Goal: Information Seeking & Learning: Find specific fact

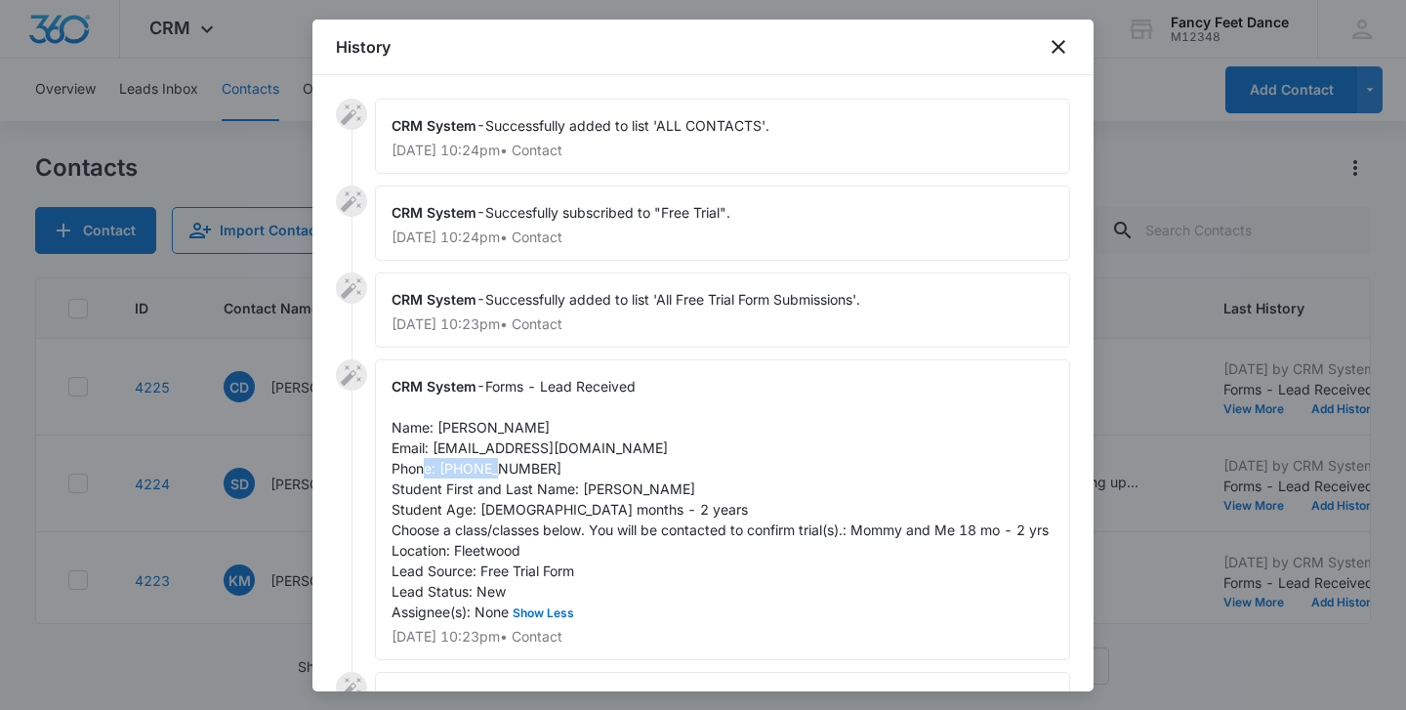
scroll to position [0, 4]
click at [304, 445] on div at bounding box center [703, 355] width 1406 height 710
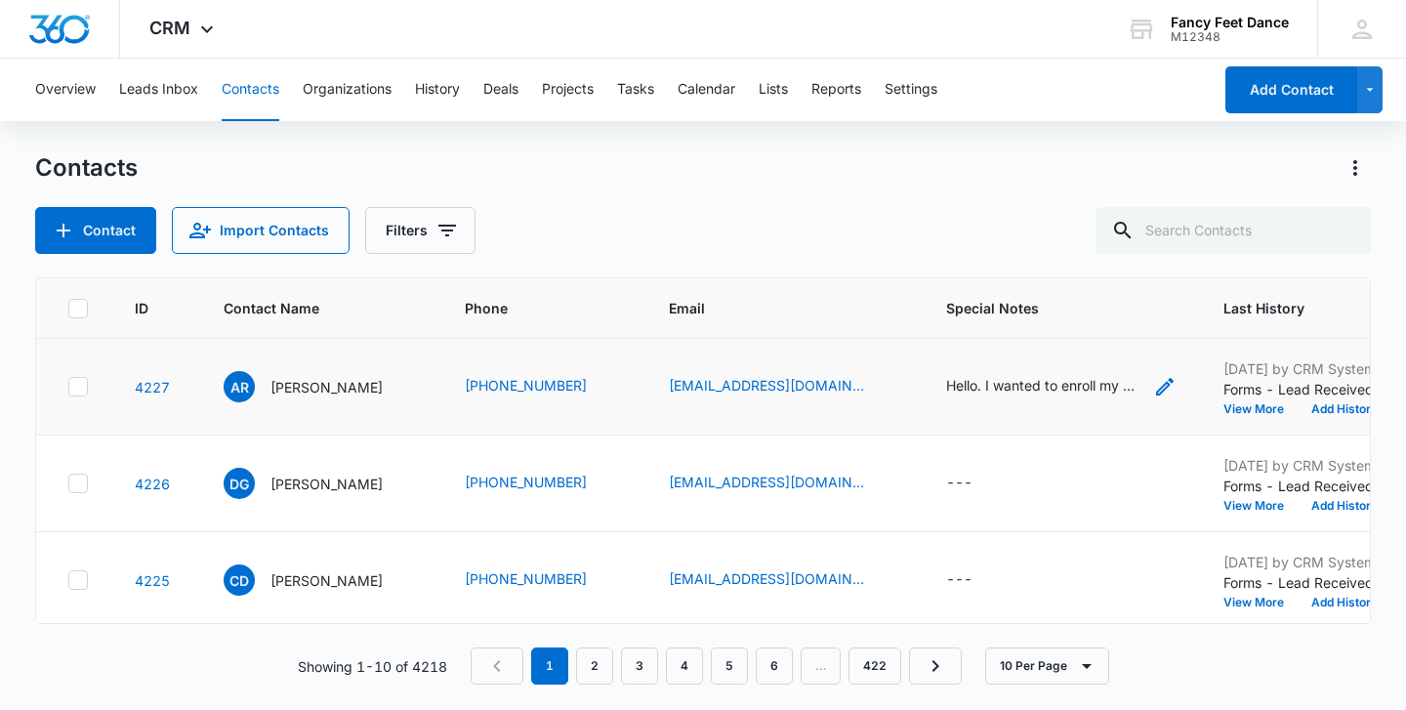
click at [981, 375] on div "Hello. I wanted to enroll my daughter she is 8 in gymnastics class. Is it too l…" at bounding box center [1043, 385] width 195 height 21
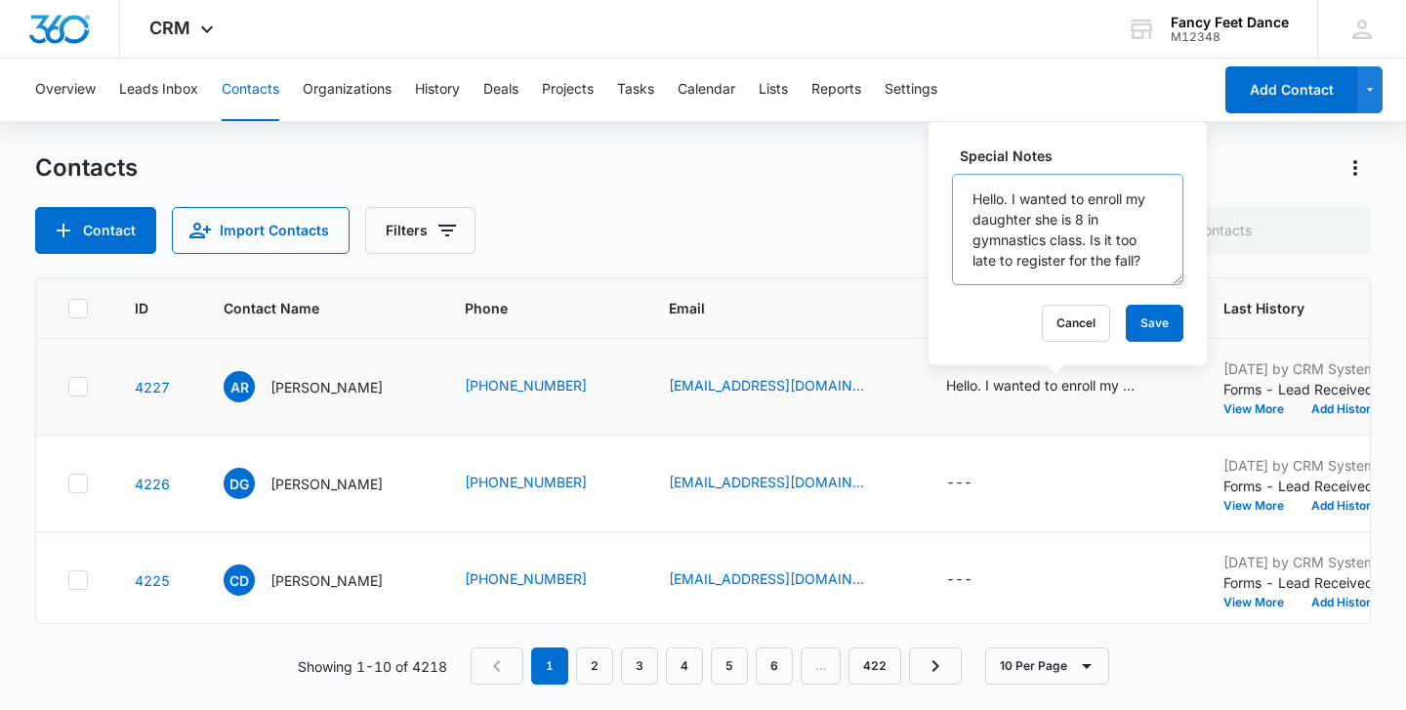
scroll to position [21, 0]
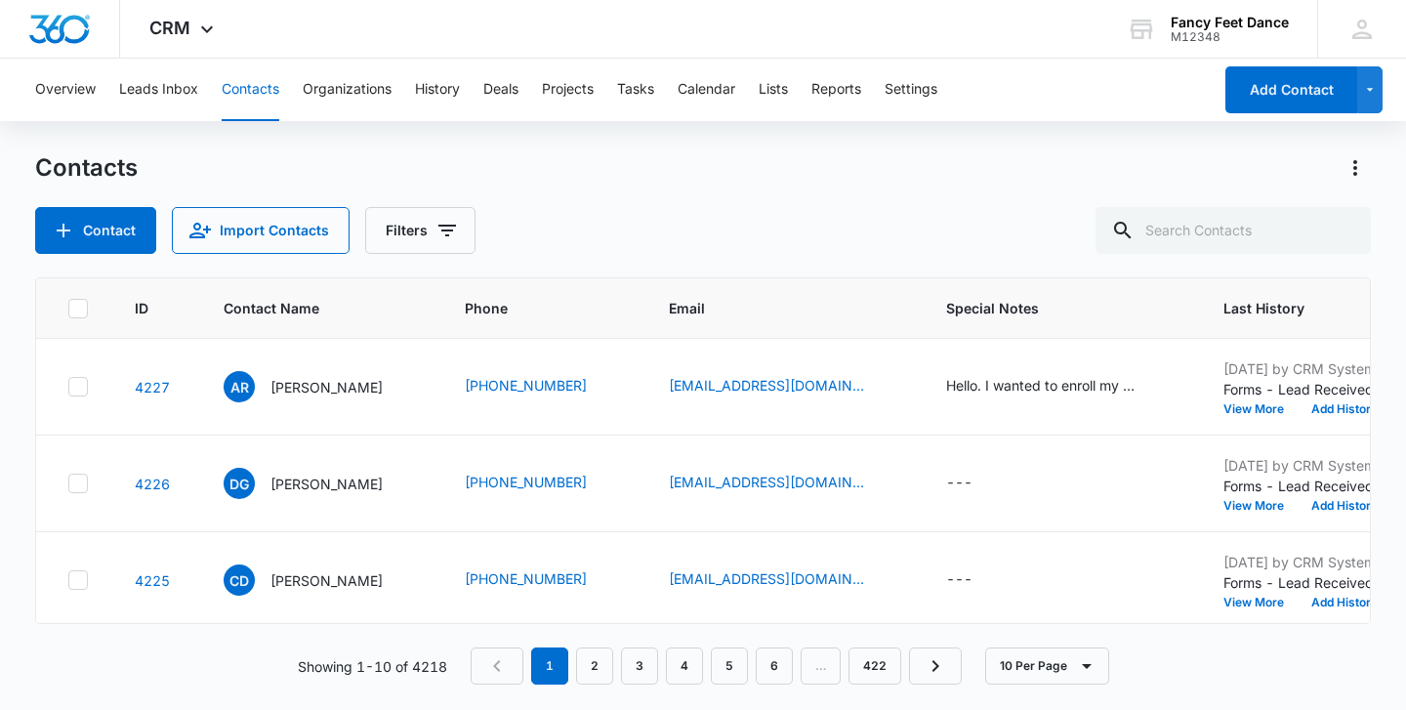
click at [743, 253] on div "Contact Import Contacts Filters" at bounding box center [703, 230] width 1336 height 47
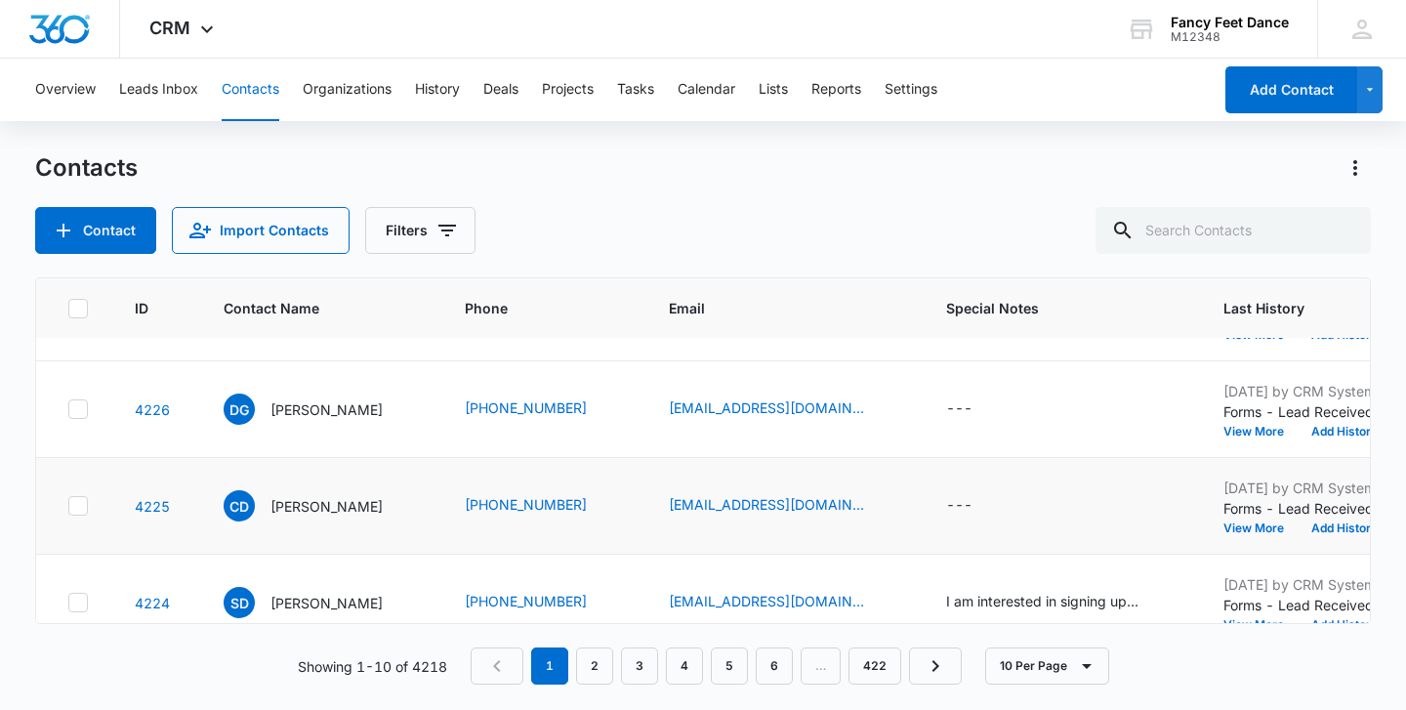
scroll to position [0, 0]
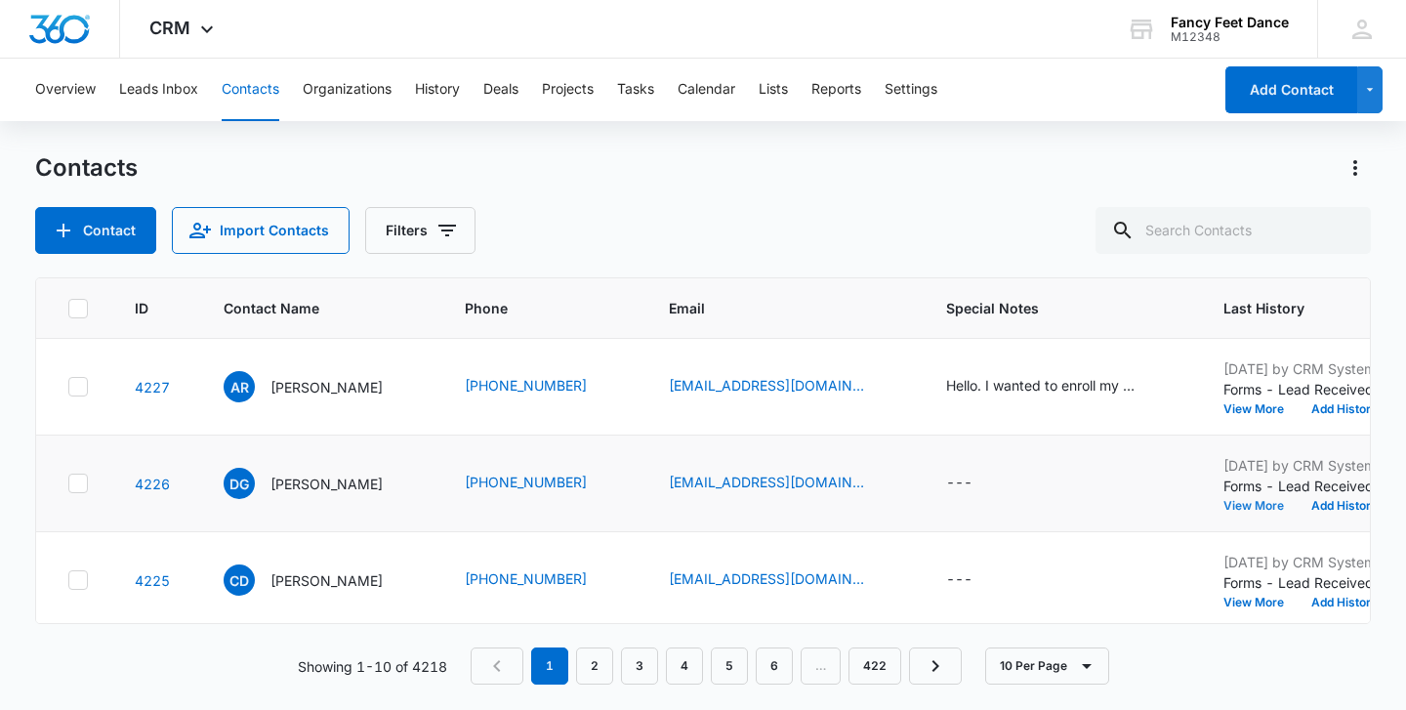
click at [1258, 500] on button "View More" at bounding box center [1261, 506] width 74 height 12
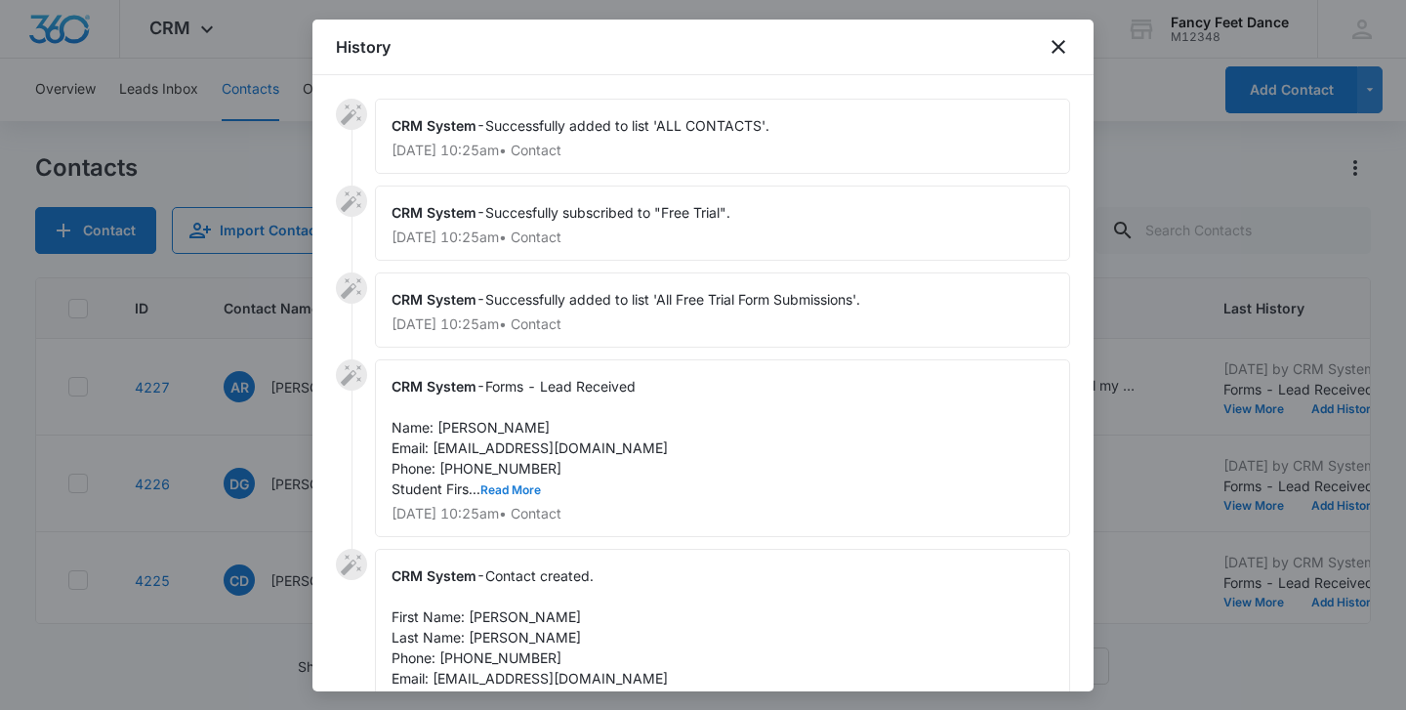
click at [498, 488] on button "Read More" at bounding box center [510, 490] width 61 height 12
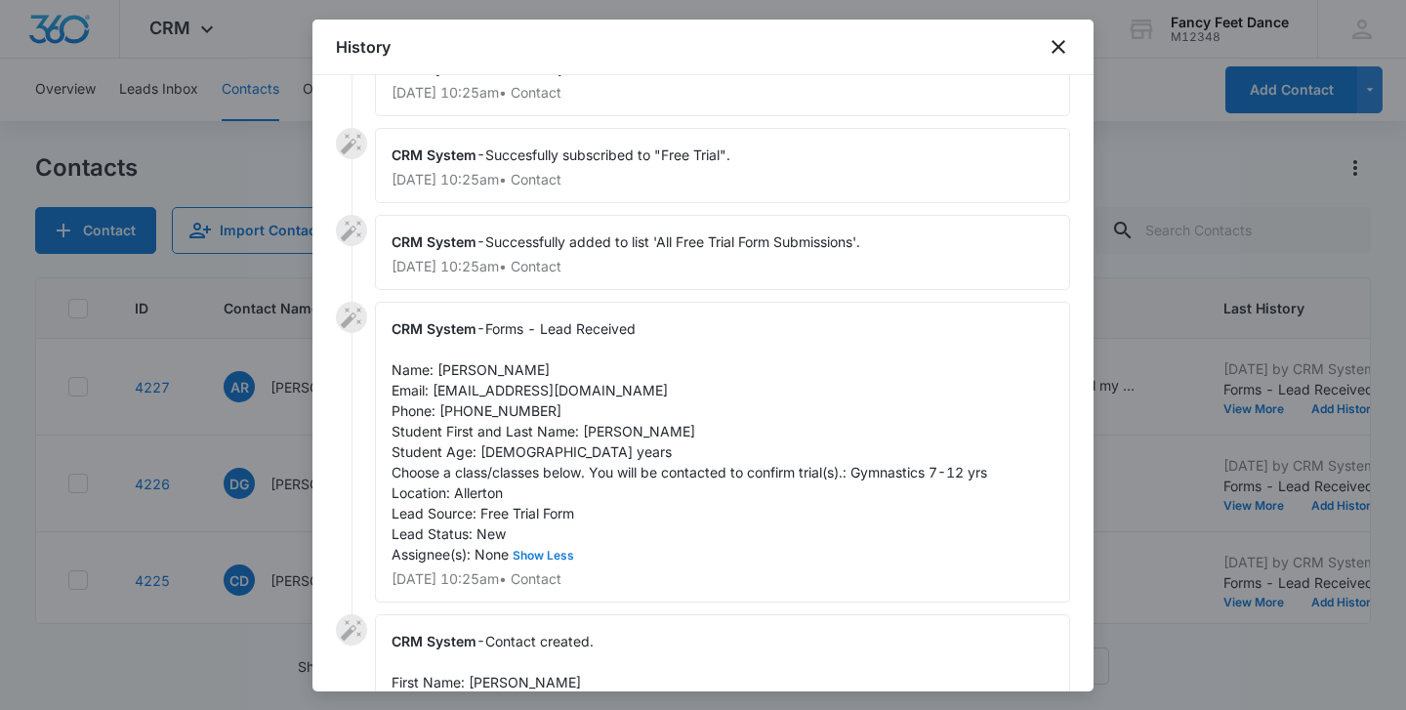
scroll to position [63, 0]
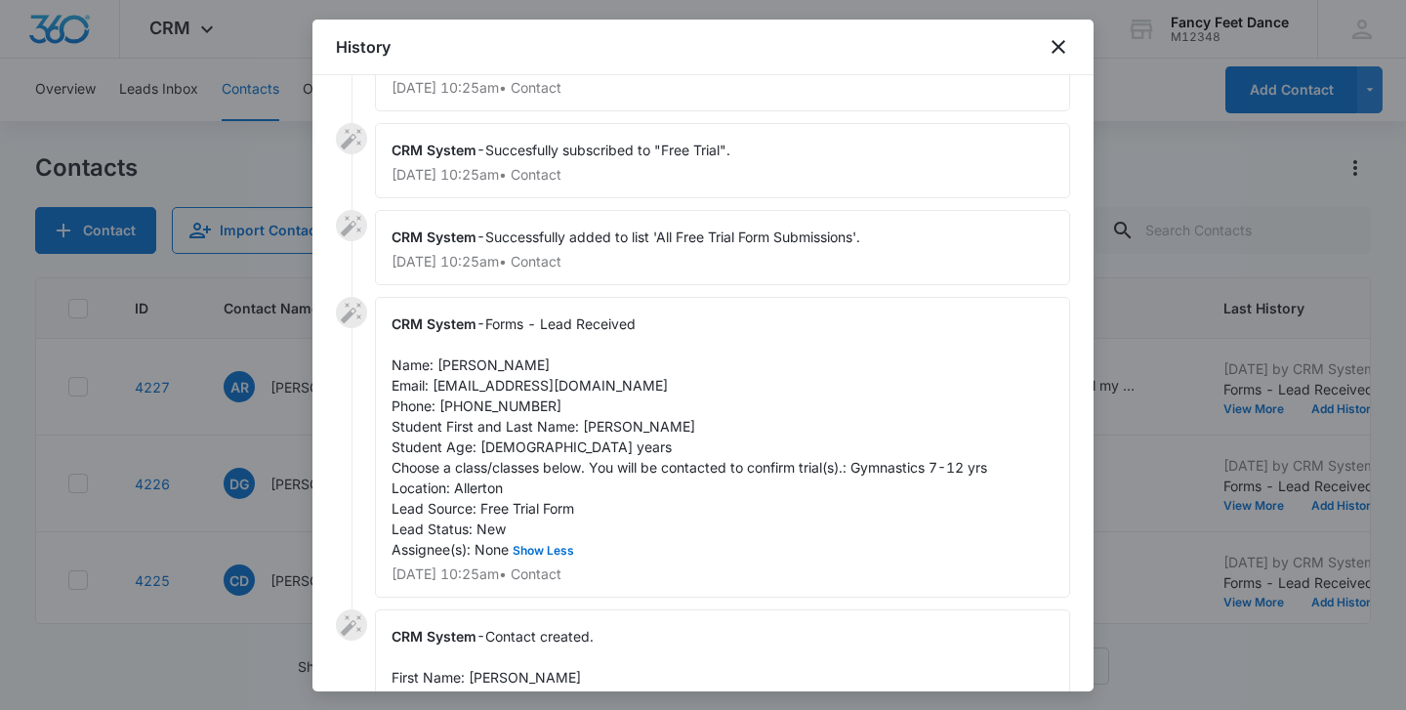
click at [596, 427] on span "Forms - Lead Received Name: Diana guerrero Email: dg456185@gmail.com Phone: 929…" at bounding box center [690, 436] width 596 height 242
copy span "Alaia"
click at [445, 358] on span "Forms - Lead Received Name: Diana guerrero Email: dg456185@gmail.com Phone: 929…" at bounding box center [690, 436] width 596 height 242
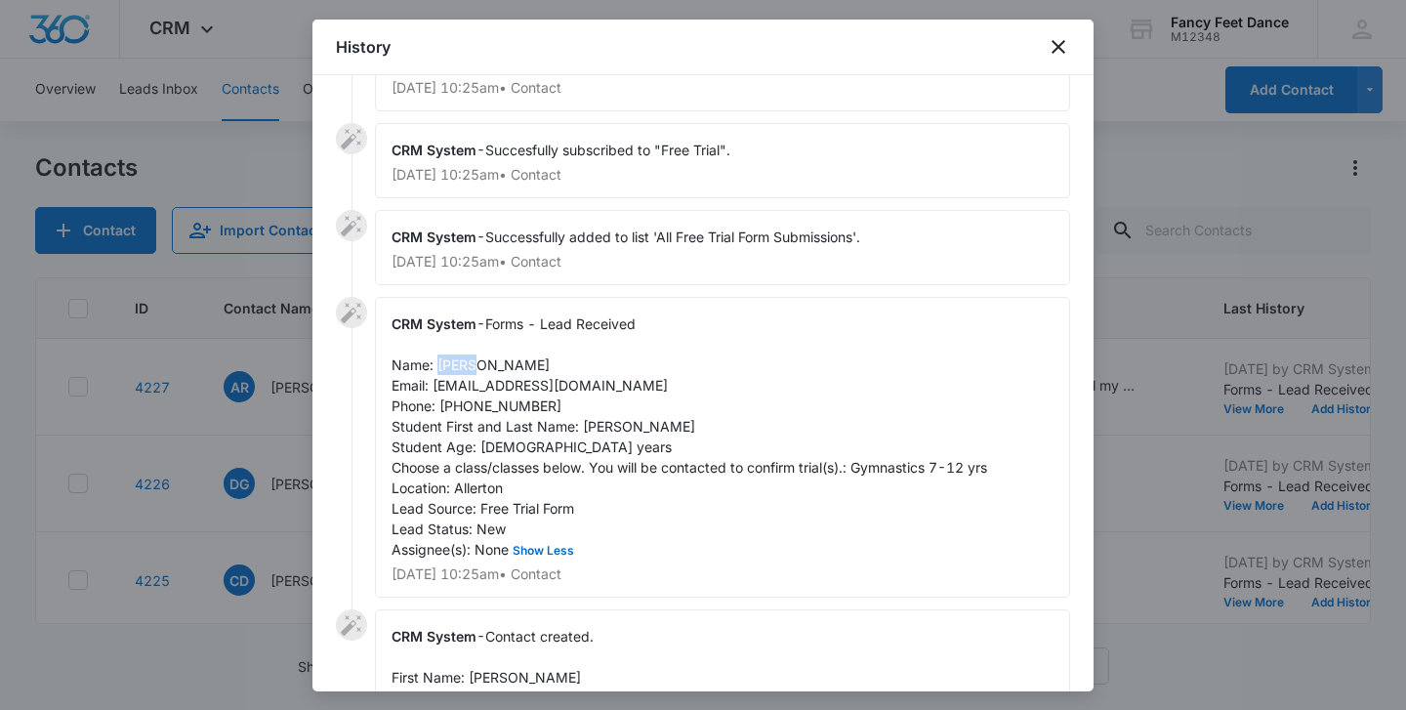
copy span "Diana"
click at [513, 407] on span "Forms - Lead Received Name: Diana guerrero Email: dg456185@gmail.com Phone: 929…" at bounding box center [690, 436] width 596 height 242
copy span "9294585027"
drag, startPoint x: 582, startPoint y: 428, endPoint x: 681, endPoint y: 429, distance: 98.6
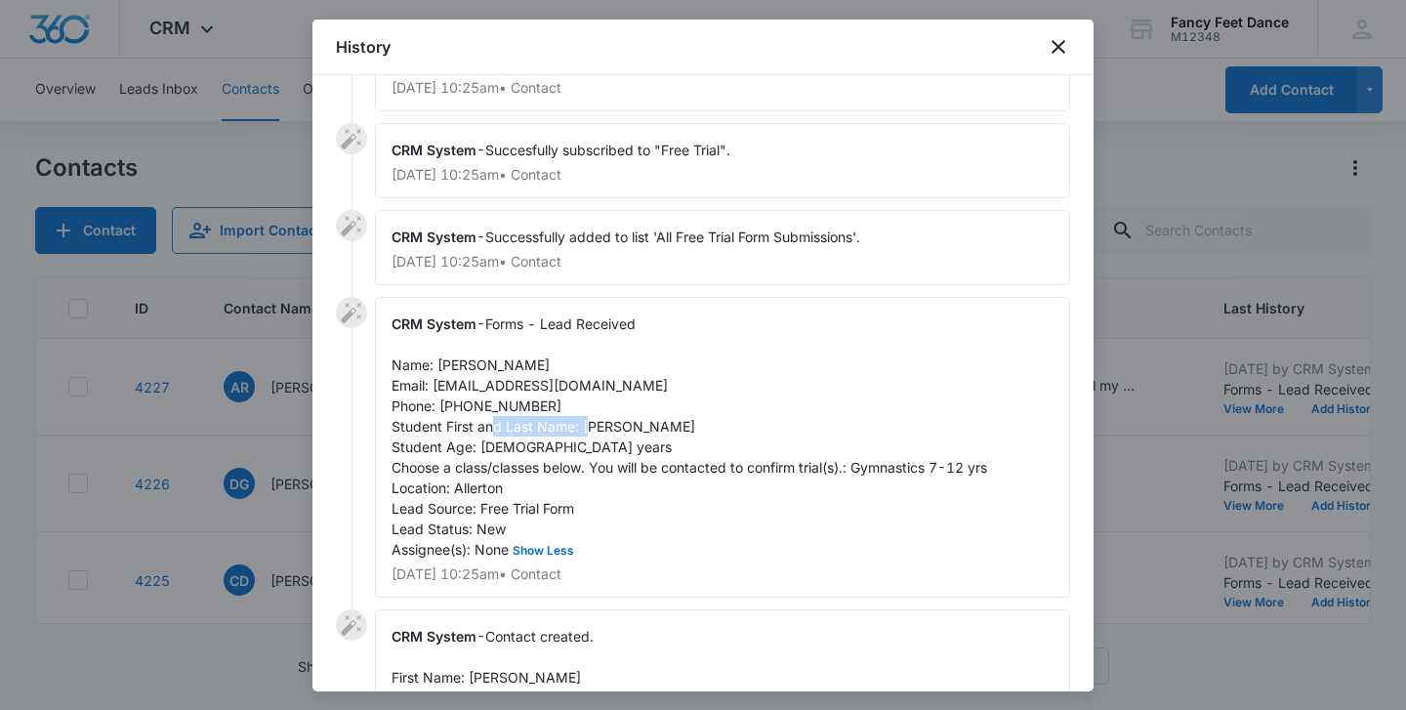
click at [681, 429] on div "CRM System - Forms - Lead Received Name: Diana guerrero Email: dg456185@gmail.c…" at bounding box center [722, 447] width 695 height 301
copy span "Alaia paredes"
drag, startPoint x: 438, startPoint y: 365, endPoint x: 540, endPoint y: 363, distance: 101.6
click at [540, 363] on div "CRM System - Forms - Lead Received Name: Diana guerrero Email: dg456185@gmail.c…" at bounding box center [722, 447] width 695 height 301
copy span "Diana guerrero"
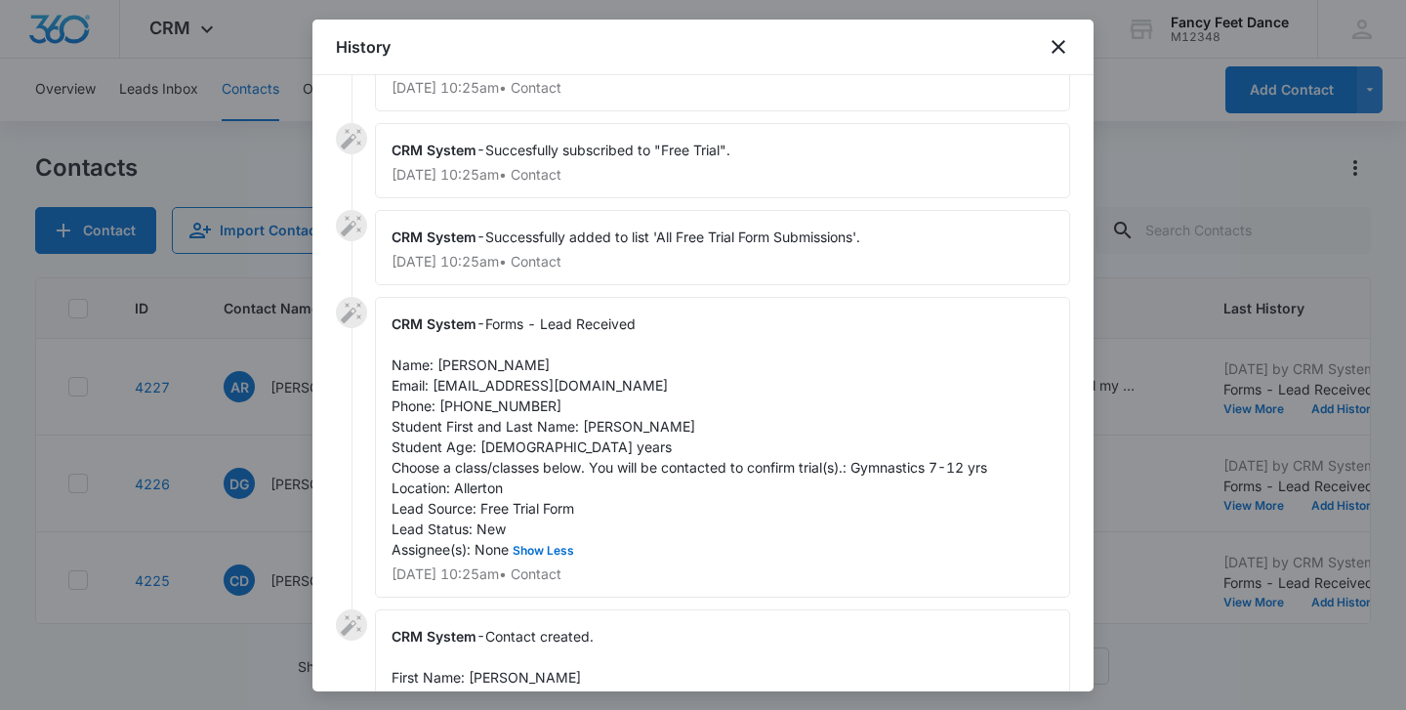
click at [473, 409] on span "Forms - Lead Received Name: Diana guerrero Email: dg456185@gmail.com Phone: 929…" at bounding box center [690, 436] width 596 height 242
copy span "9294585027"
drag, startPoint x: 434, startPoint y: 384, endPoint x: 582, endPoint y: 384, distance: 148.4
click at [582, 384] on div "CRM System - Forms - Lead Received Name: Diana guerrero Email: dg456185@gmail.c…" at bounding box center [722, 447] width 695 height 301
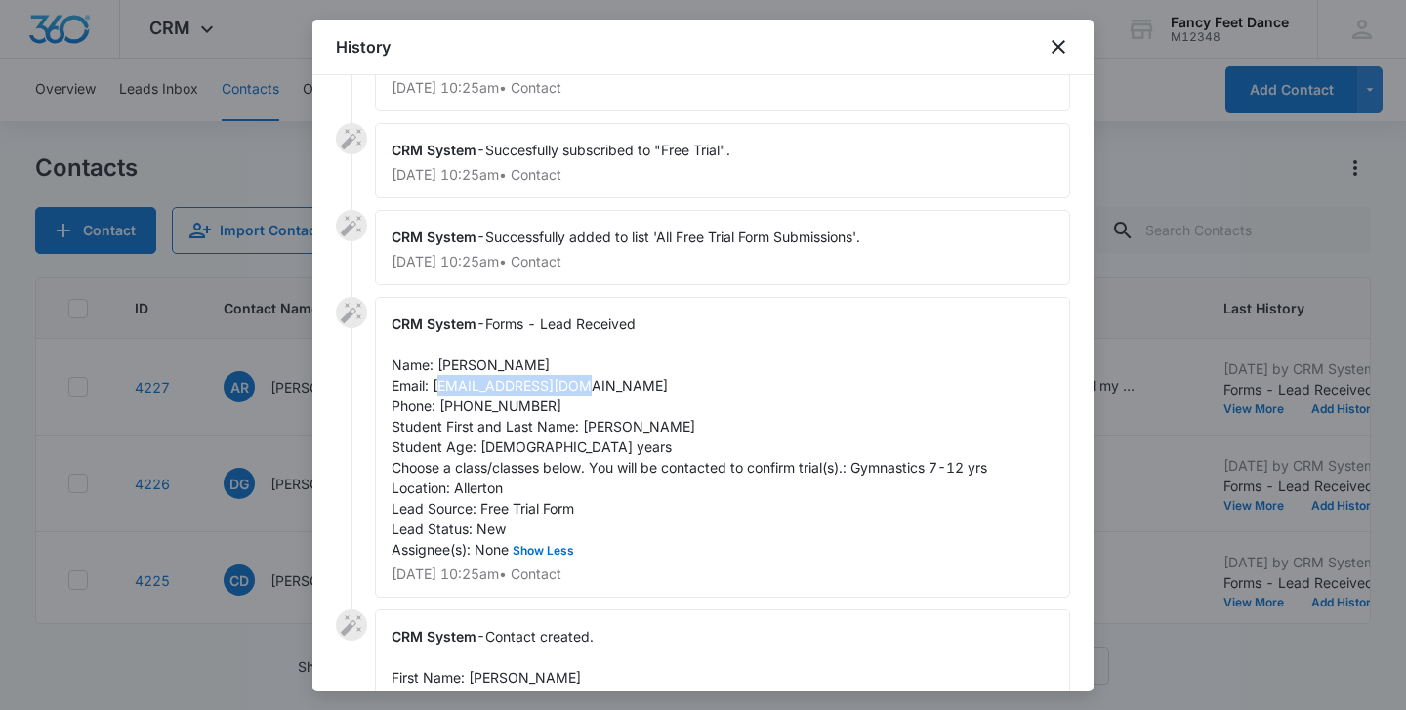
copy span "[EMAIL_ADDRESS][DOMAIN_NAME]"
click at [271, 441] on div at bounding box center [703, 355] width 1406 height 710
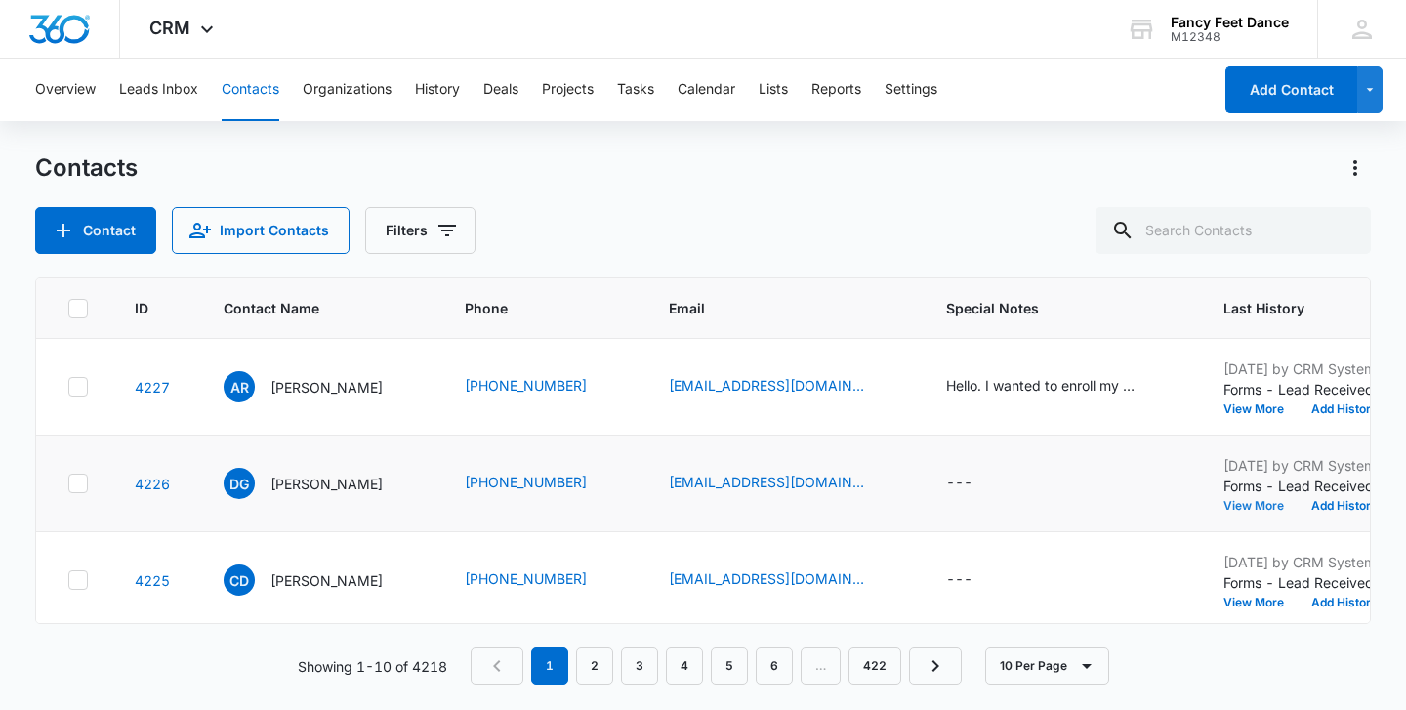
click at [1241, 505] on button "View More" at bounding box center [1261, 506] width 74 height 12
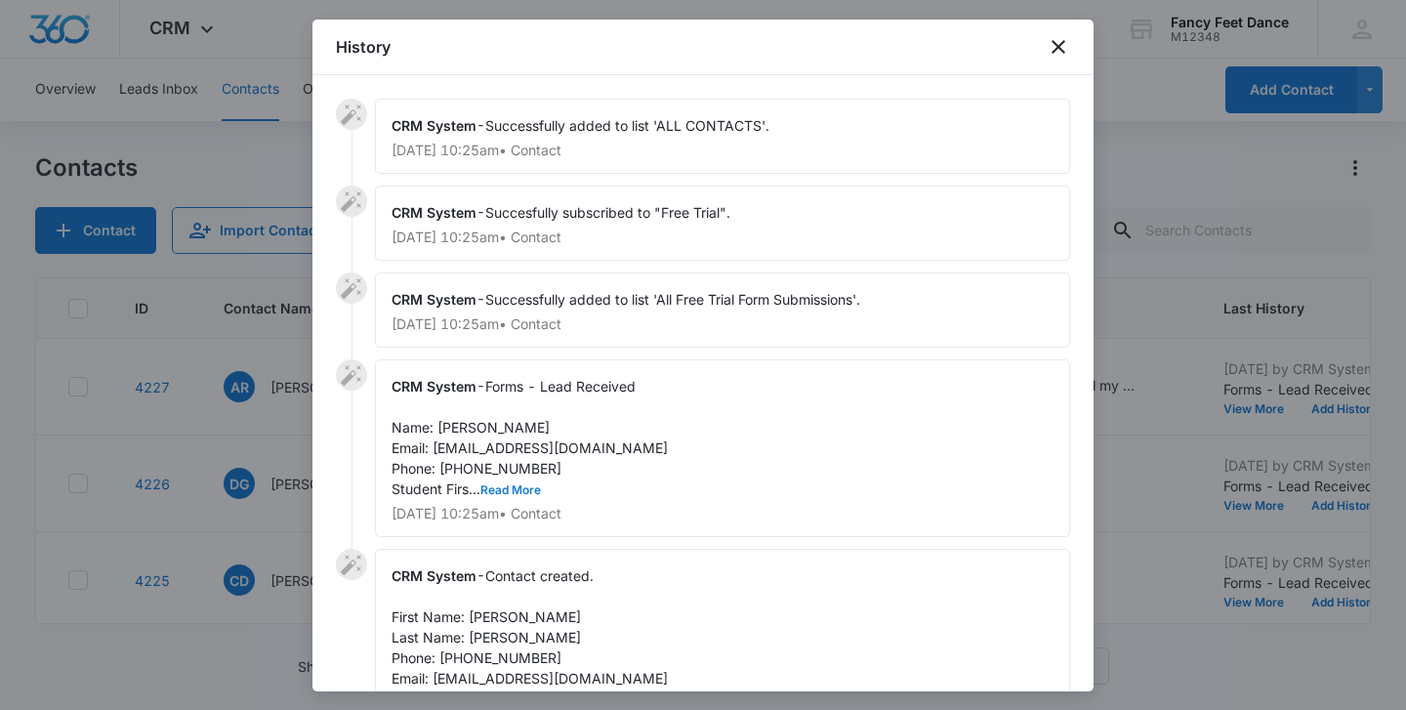
click at [509, 489] on button "Read More" at bounding box center [510, 490] width 61 height 12
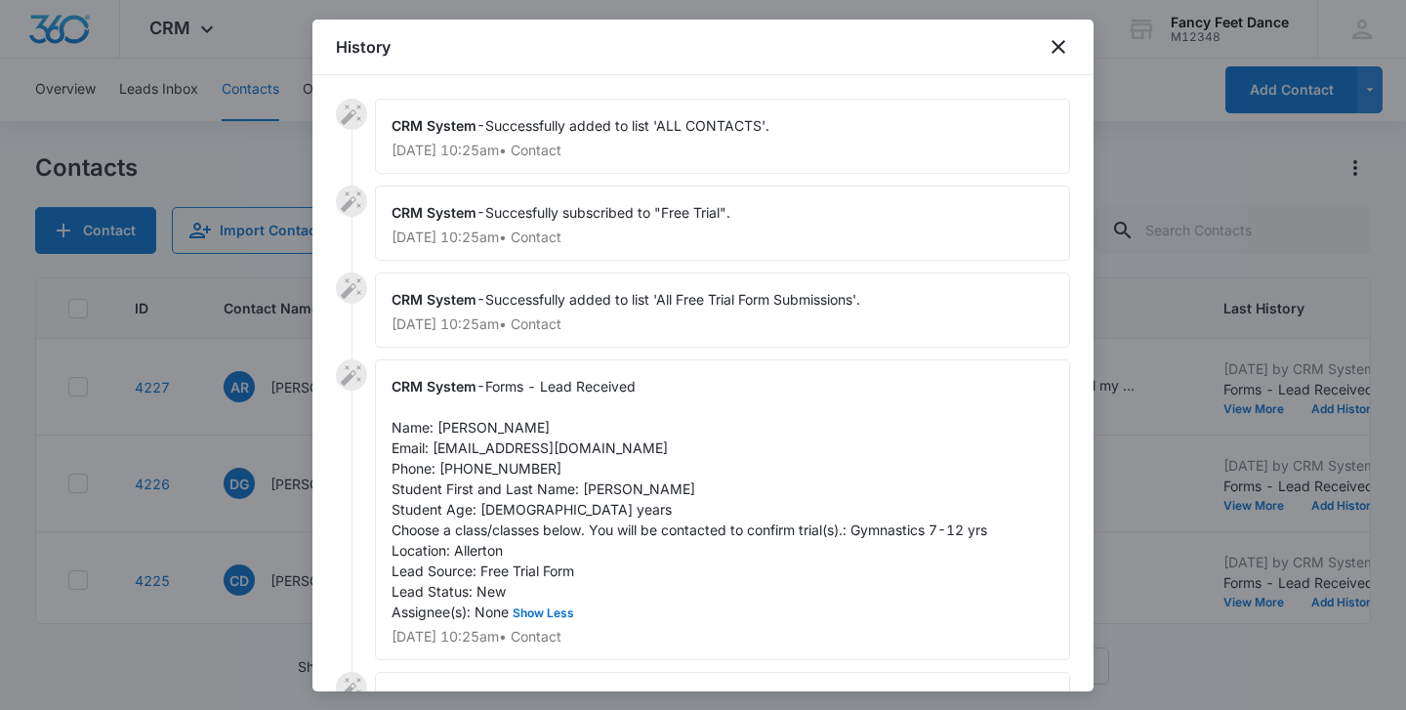
click at [652, 490] on span "Forms - Lead Received Name: Diana guerrero Email: dg456185@gmail.com Phone: 929…" at bounding box center [690, 499] width 596 height 242
copy span "paredes"
drag, startPoint x: 435, startPoint y: 450, endPoint x: 578, endPoint y: 449, distance: 143.6
click at [578, 449] on span "Forms - Lead Received Name: Diana guerrero Email: dg456185@gmail.com Phone: 929…" at bounding box center [690, 499] width 596 height 242
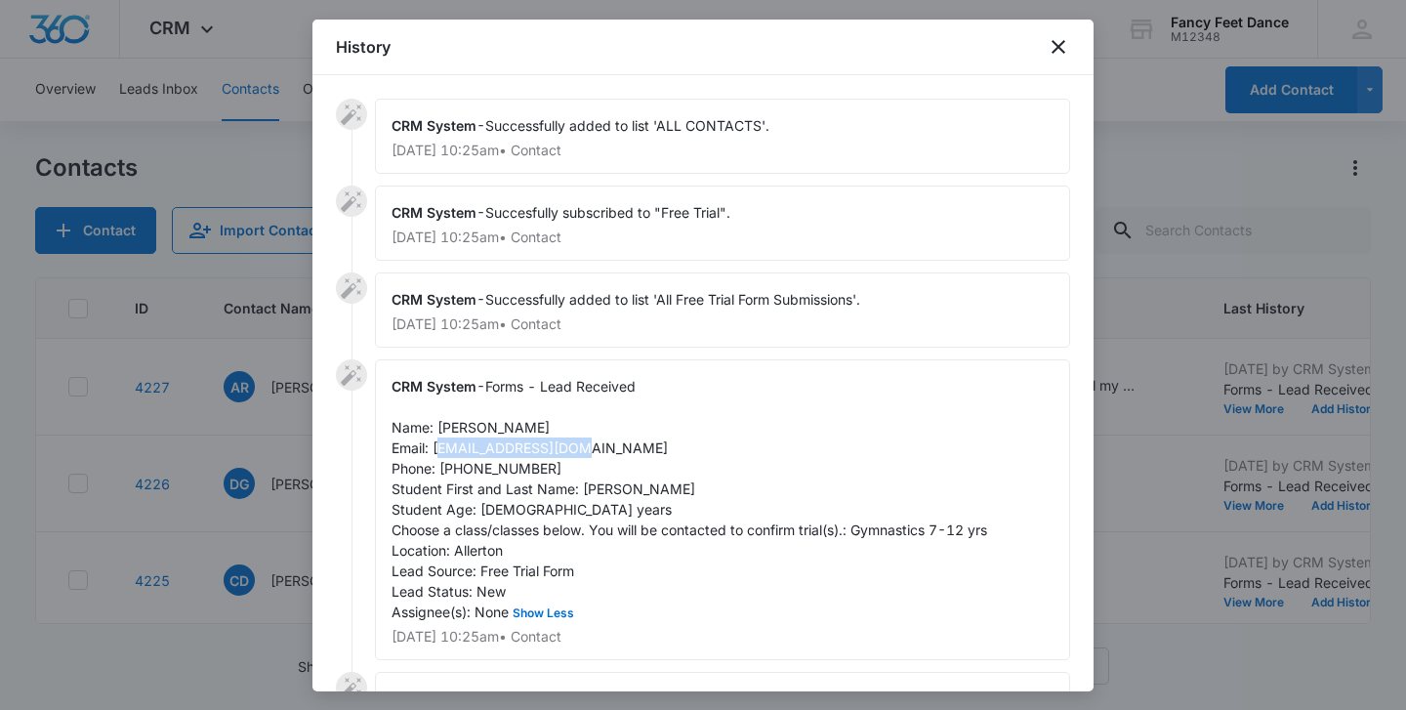
copy span "[EMAIL_ADDRESS][DOMAIN_NAME]"
drag, startPoint x: 439, startPoint y: 426, endPoint x: 529, endPoint y: 426, distance: 89.8
click at [529, 426] on span "Forms - Lead Received Name: Diana guerrero Email: dg456185@gmail.com Phone: 929…" at bounding box center [690, 499] width 596 height 242
copy span "Diana guerrero"
click at [471, 465] on span "Forms - Lead Received Name: Diana guerrero Email: dg456185@gmail.com Phone: 929…" at bounding box center [690, 499] width 596 height 242
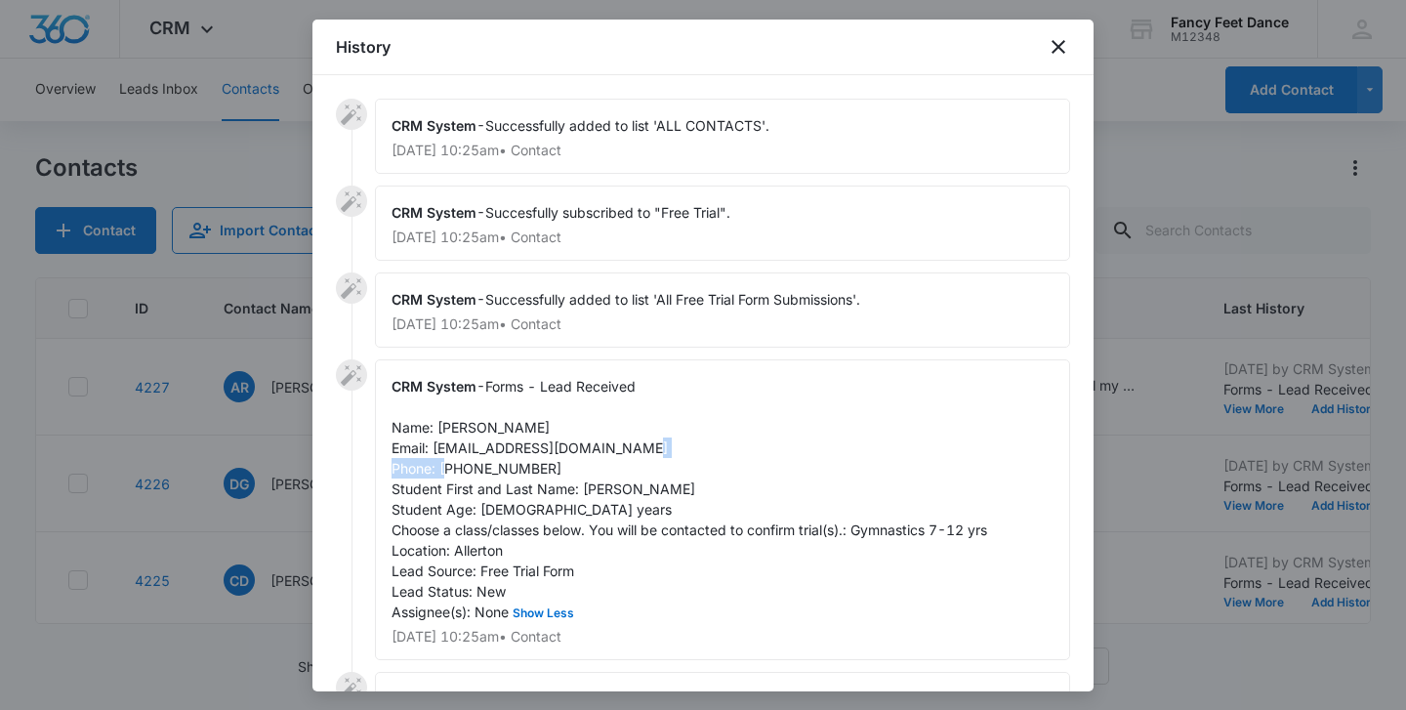
click at [471, 465] on span "Forms - Lead Received Name: Diana guerrero Email: dg456185@gmail.com Phone: 929…" at bounding box center [690, 499] width 596 height 242
copy span "9294585027"
click at [593, 488] on span "Forms - Lead Received Name: Diana guerrero Email: dg456185@gmail.com Phone: 929…" at bounding box center [690, 499] width 596 height 242
copy span "Alaia"
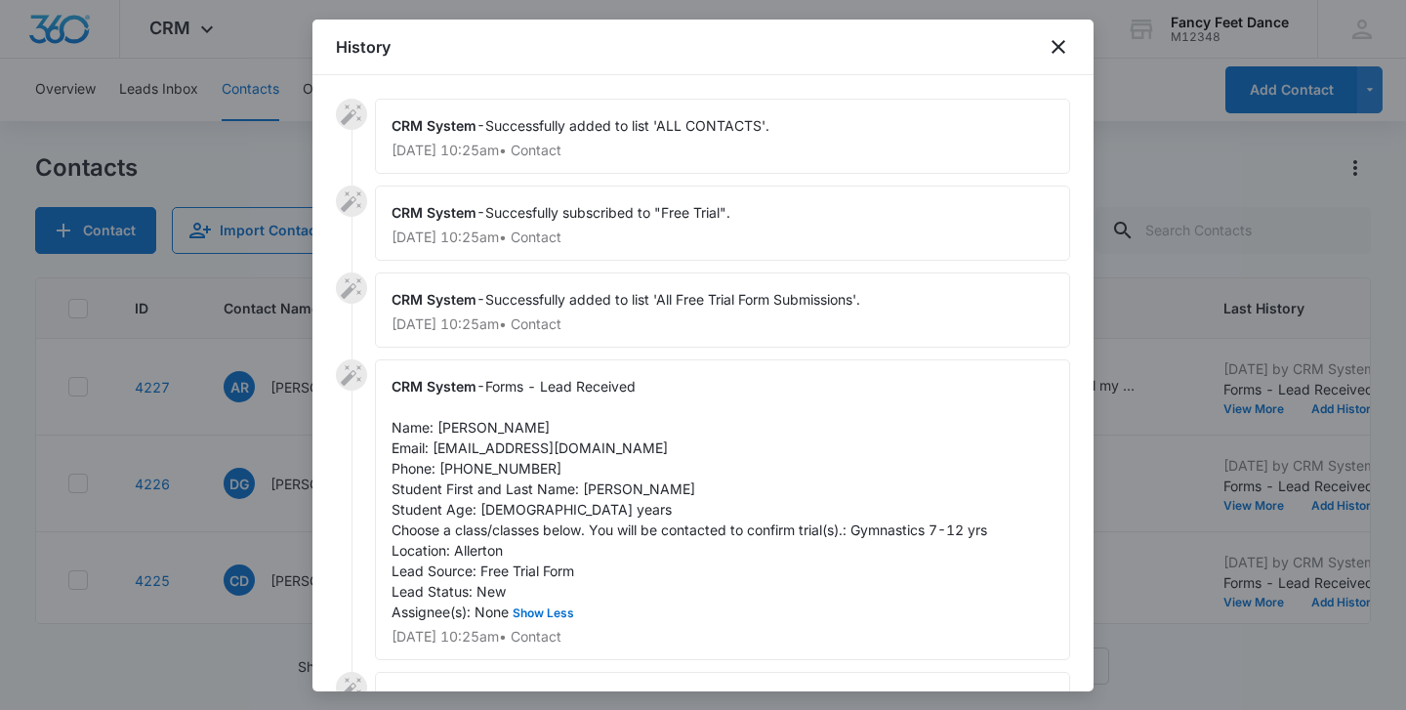
click at [246, 440] on div at bounding box center [703, 355] width 1406 height 710
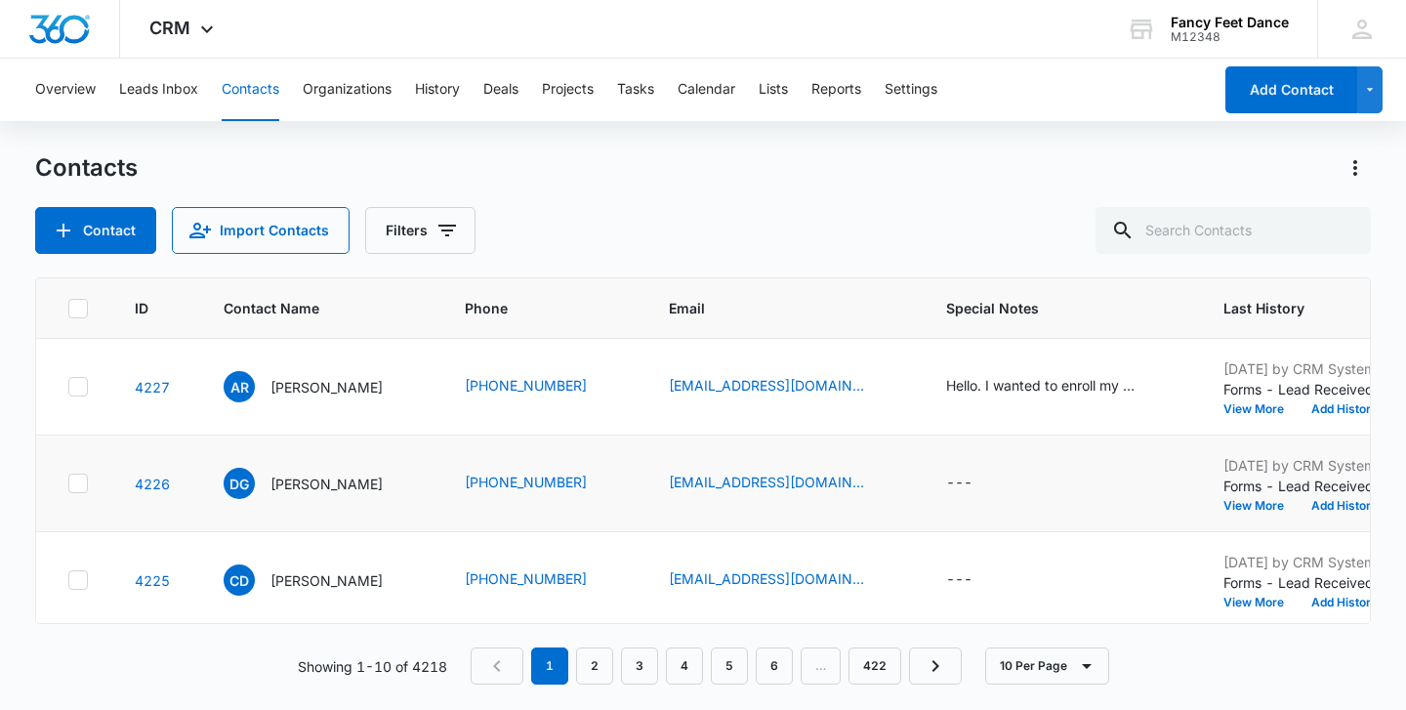
click at [1240, 496] on div "Oct 5, 2025 by CRM System Forms - Lead Received Name: Diana guerrero Email: dg4…" at bounding box center [1346, 483] width 244 height 57
click at [1240, 503] on button "View More" at bounding box center [1261, 506] width 74 height 12
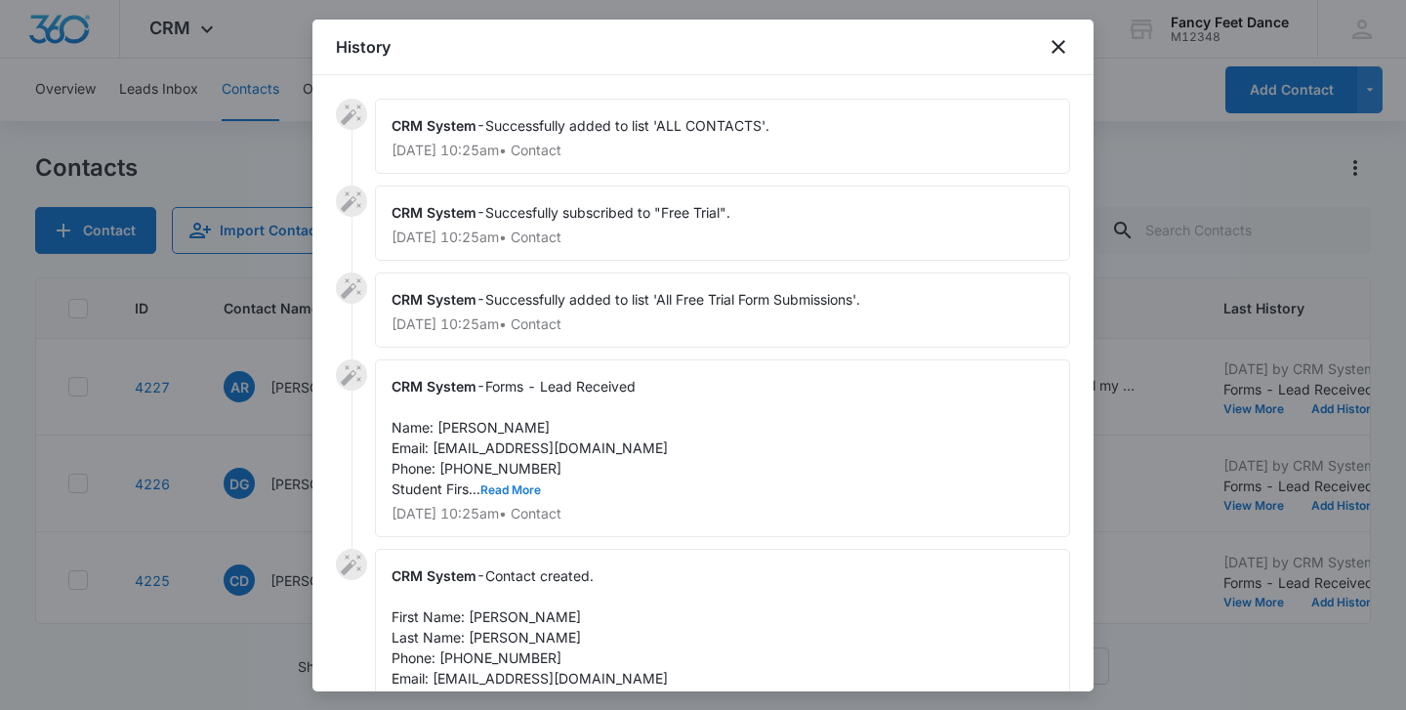
click at [502, 495] on button "Read More" at bounding box center [510, 490] width 61 height 12
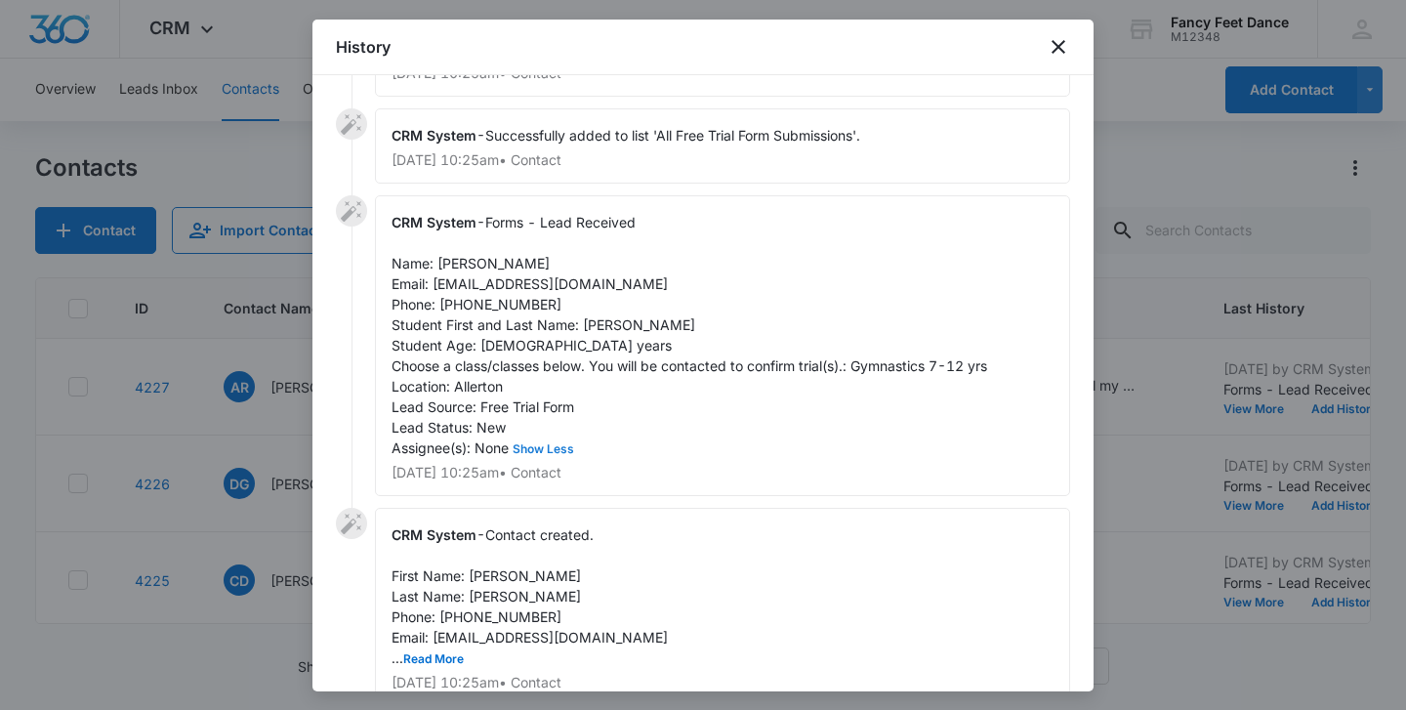
scroll to position [258, 0]
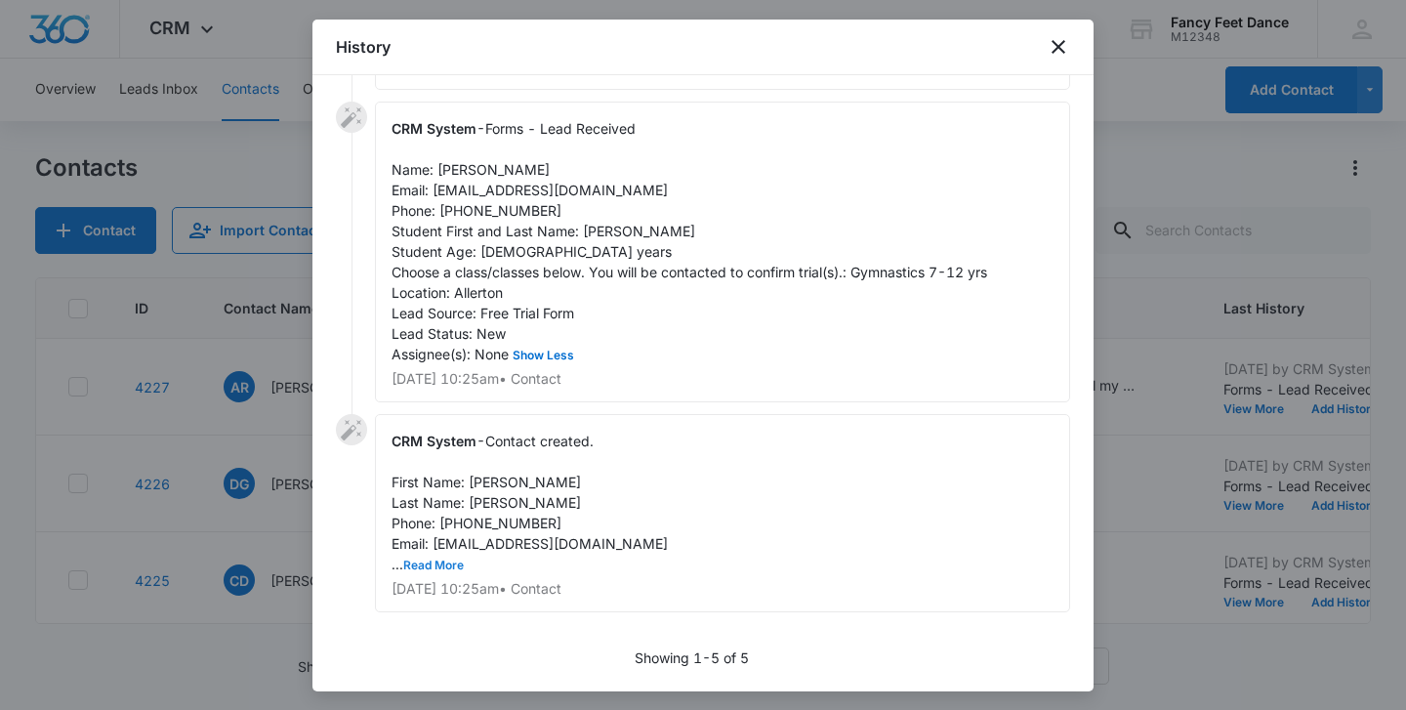
click at [447, 564] on button "Read More" at bounding box center [433, 566] width 61 height 12
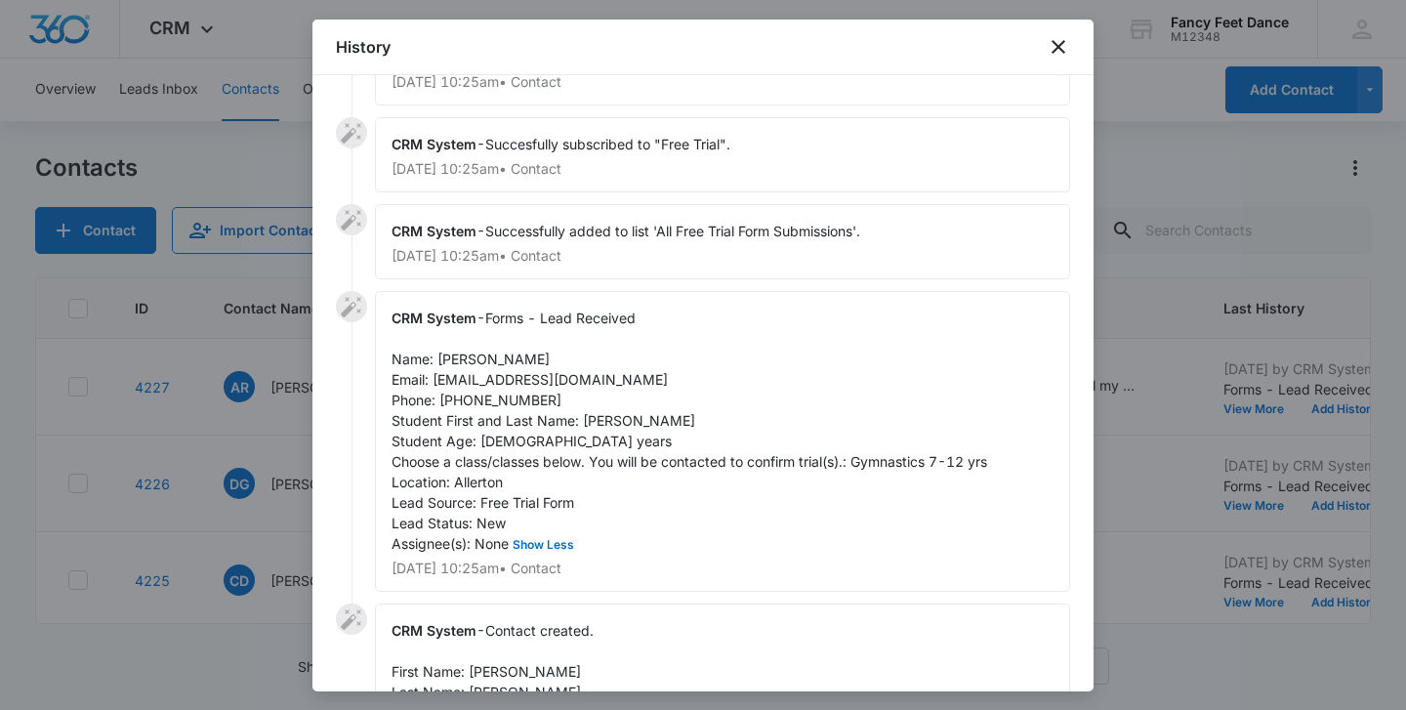
scroll to position [0, 0]
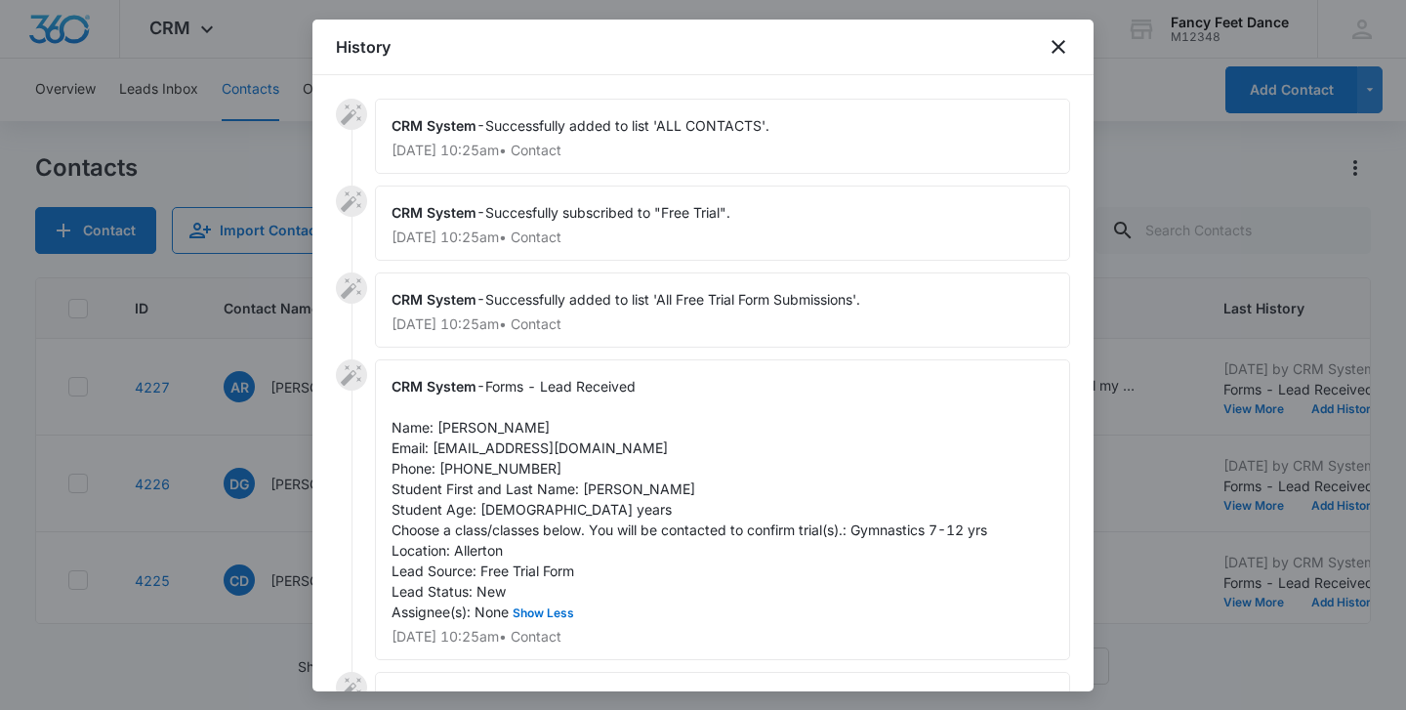
click at [249, 449] on div at bounding box center [703, 355] width 1406 height 710
